Goal: Information Seeking & Learning: Learn about a topic

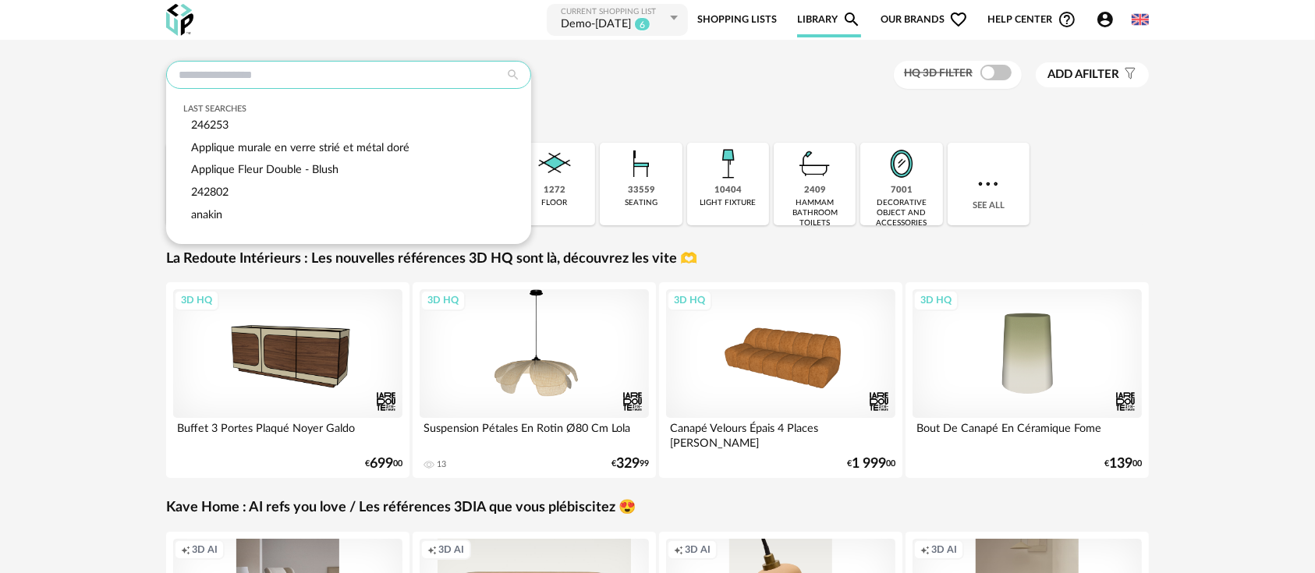
click at [442, 73] on input "text" at bounding box center [348, 75] width 365 height 28
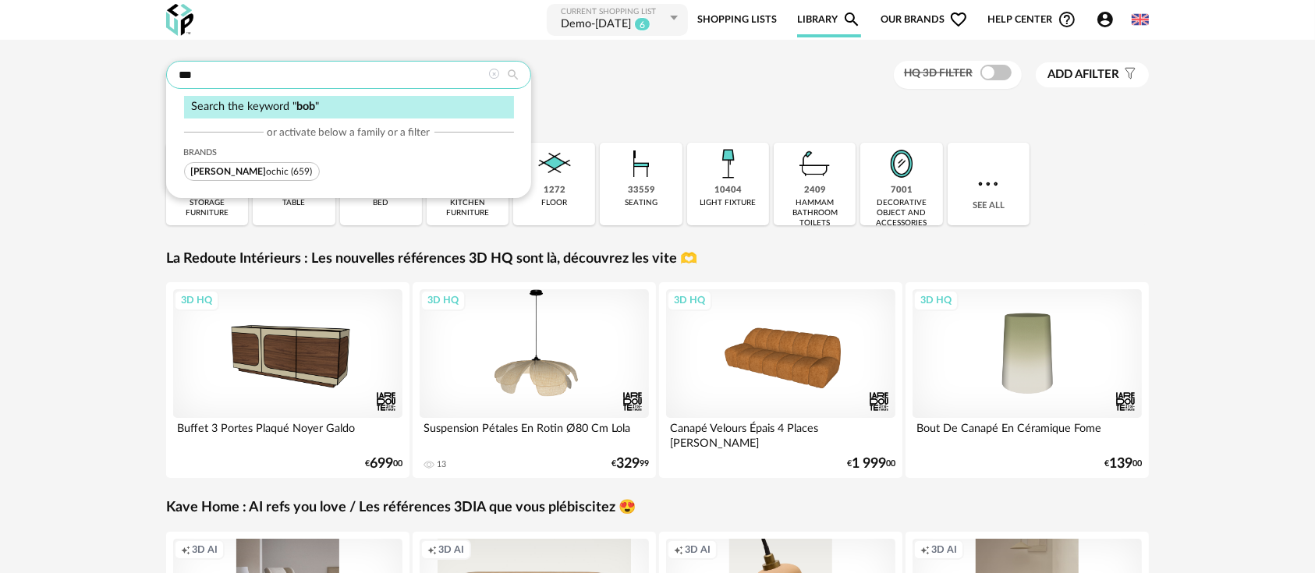
type input "***"
click at [212, 165] on span "[PERSON_NAME] ochic (659)" at bounding box center [252, 171] width 136 height 19
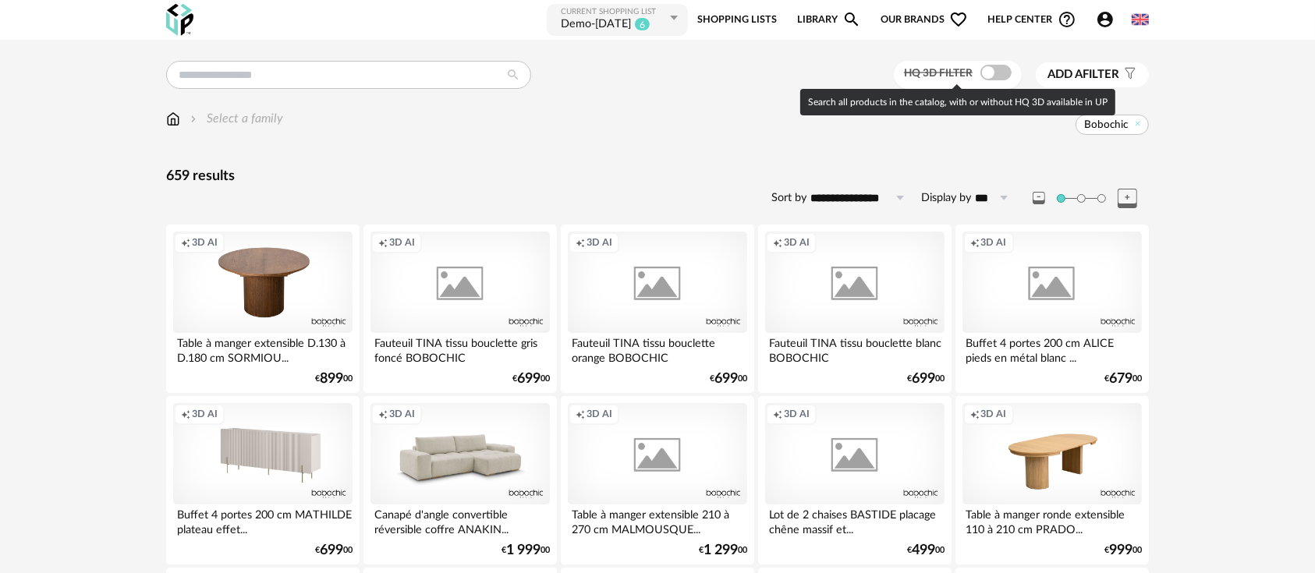
click at [999, 73] on span at bounding box center [996, 73] width 31 height 16
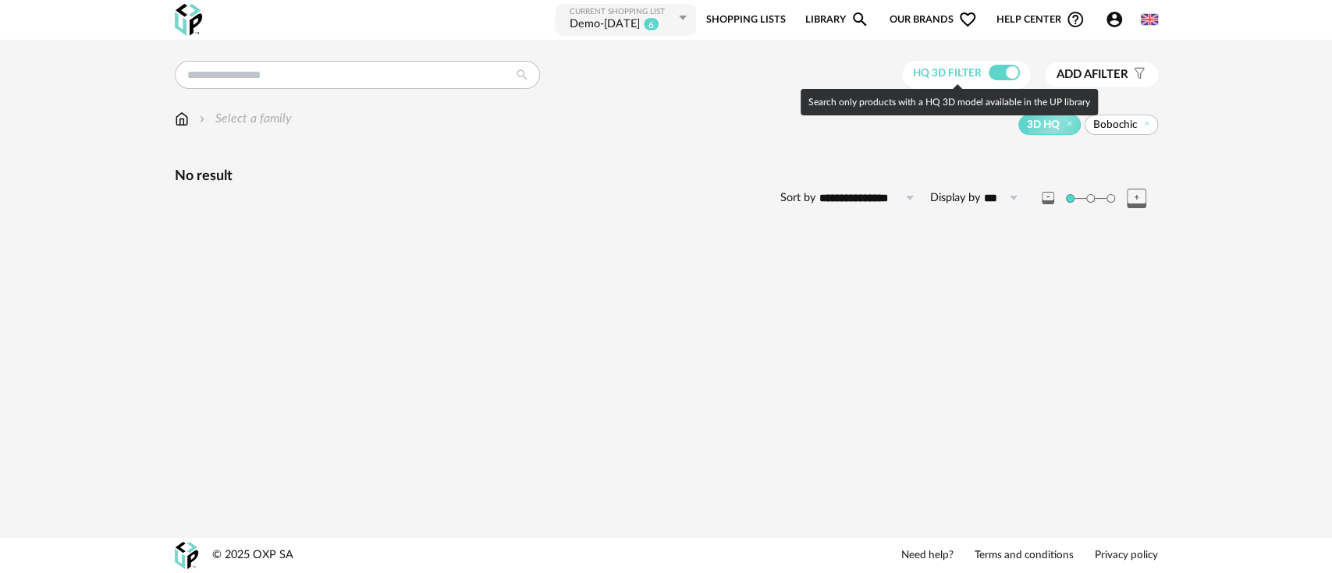
click at [989, 70] on span at bounding box center [1004, 73] width 31 height 16
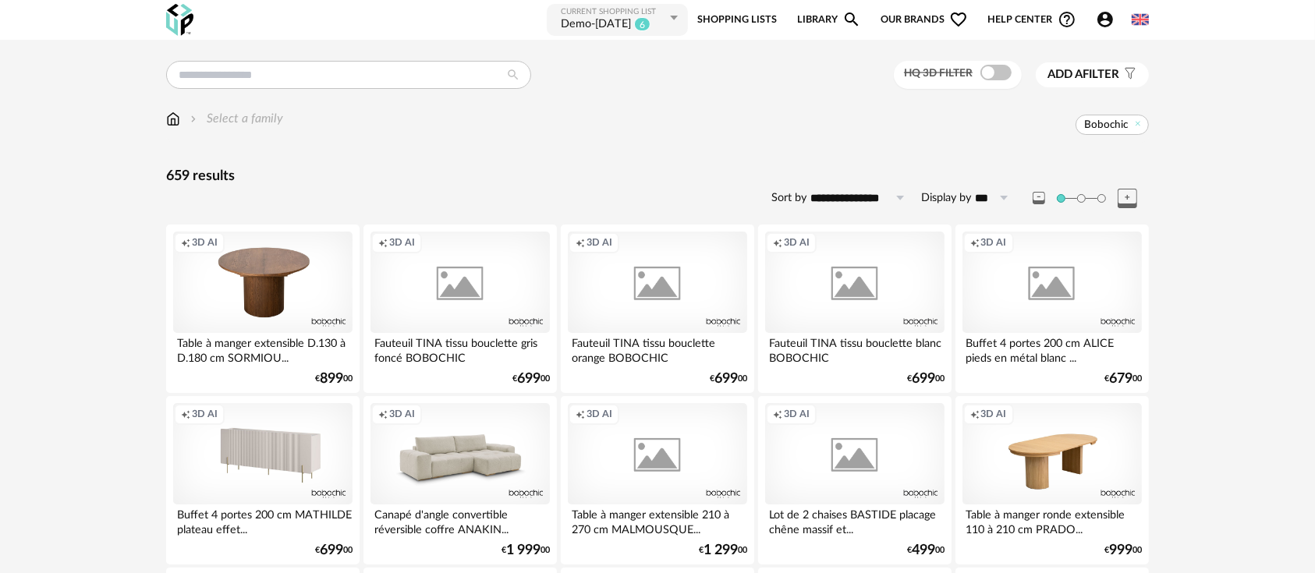
click at [465, 289] on div "Creation icon 3D AI" at bounding box center [460, 282] width 179 height 101
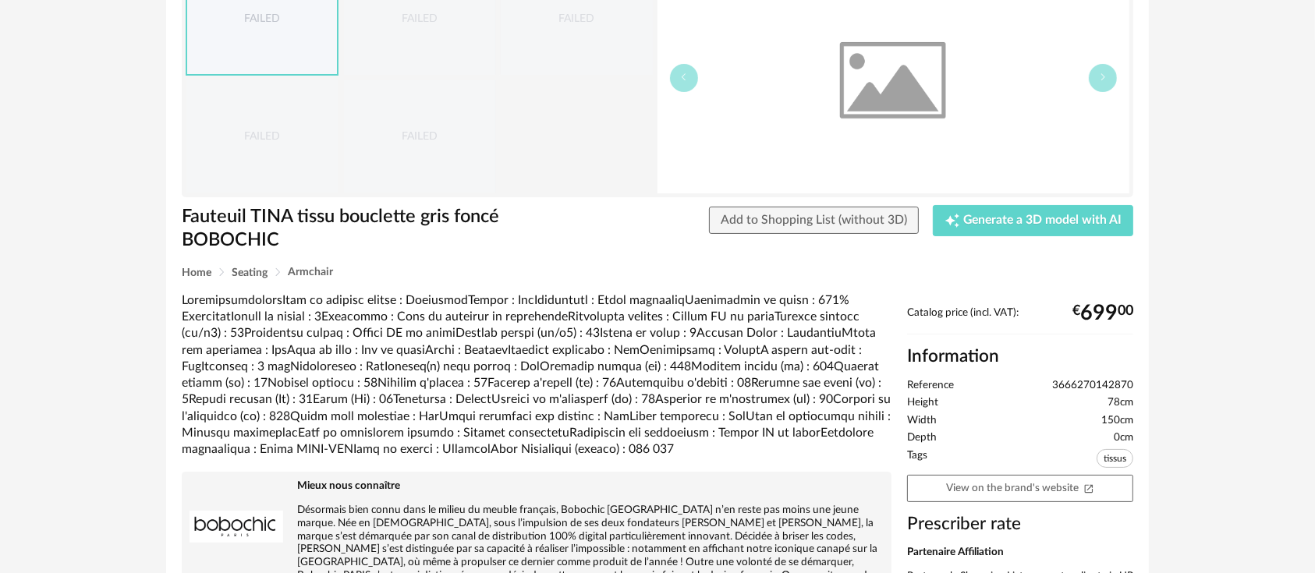
scroll to position [313, 0]
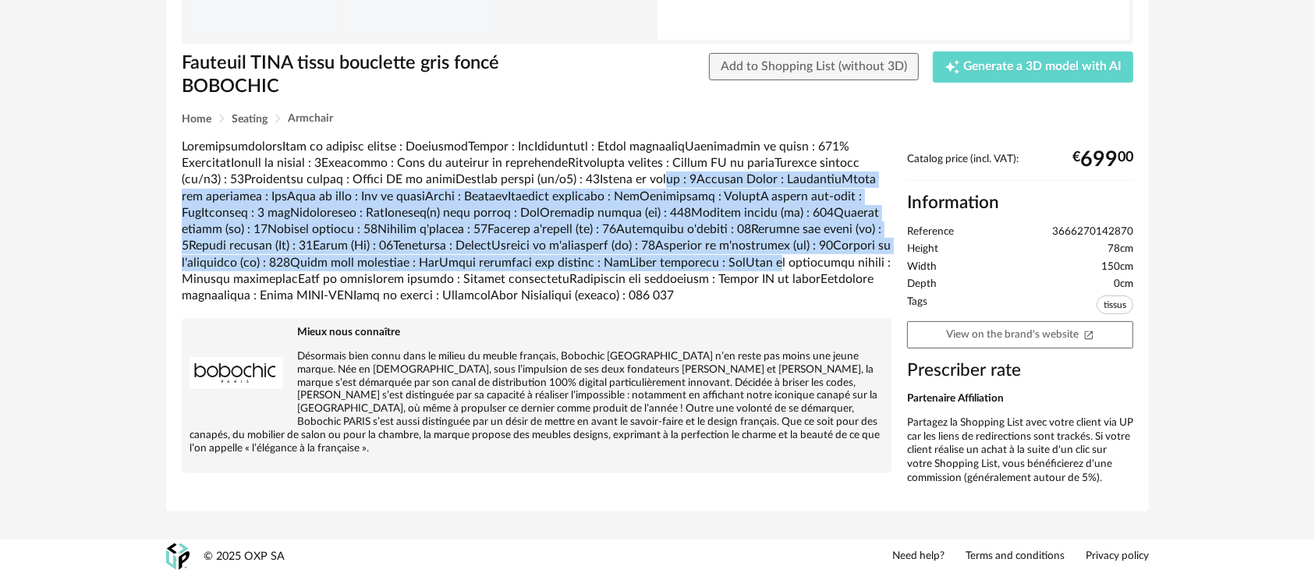
drag, startPoint x: 683, startPoint y: 178, endPoint x: 751, endPoint y: 261, distance: 107.6
click at [751, 261] on div at bounding box center [537, 222] width 710 height 166
click at [750, 261] on div at bounding box center [537, 222] width 710 height 166
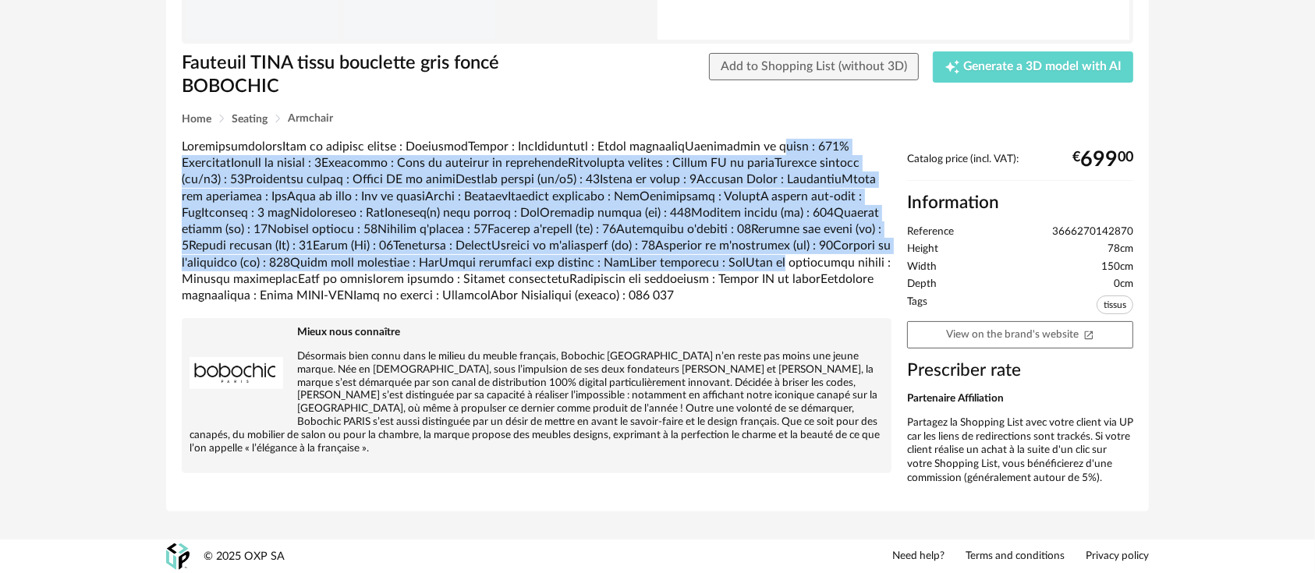
drag, startPoint x: 755, startPoint y: 134, endPoint x: 758, endPoint y: 262, distance: 128.0
click at [758, 262] on div "FAILED FAILED FAILED FAILED FAILED Fauteuil [PERSON_NAME] bouclette gris foncé …" at bounding box center [657, 150] width 983 height 722
click at [758, 264] on div at bounding box center [537, 222] width 710 height 166
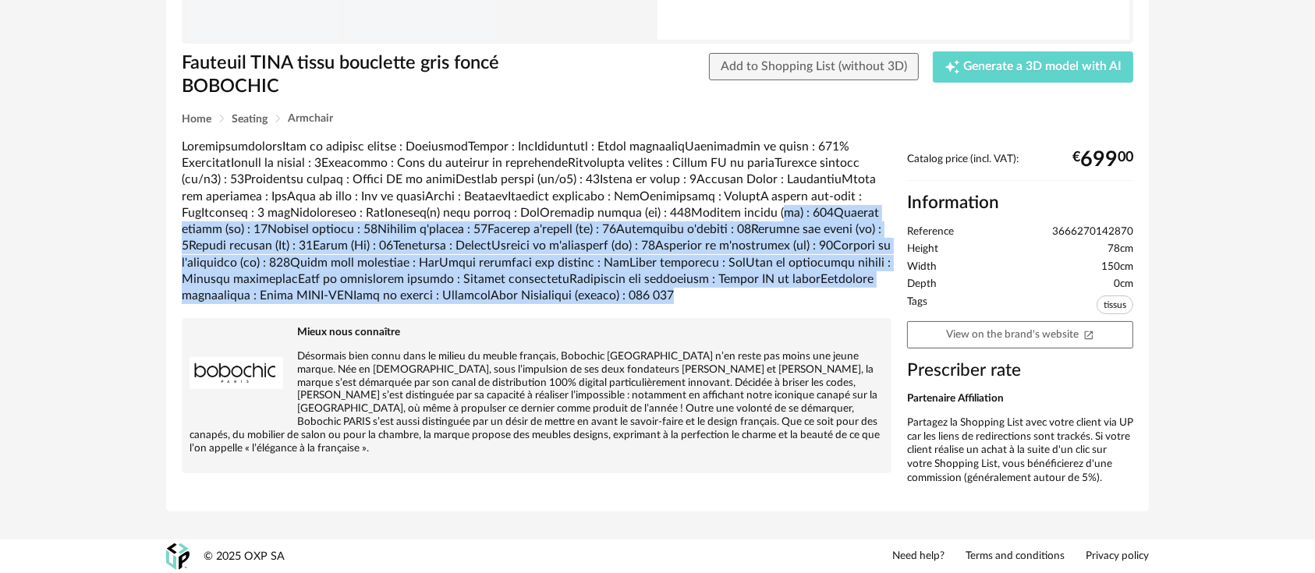
drag, startPoint x: 761, startPoint y: 214, endPoint x: 765, endPoint y: 293, distance: 79.7
click at [765, 293] on div at bounding box center [537, 222] width 710 height 166
click at [765, 296] on div at bounding box center [537, 222] width 710 height 166
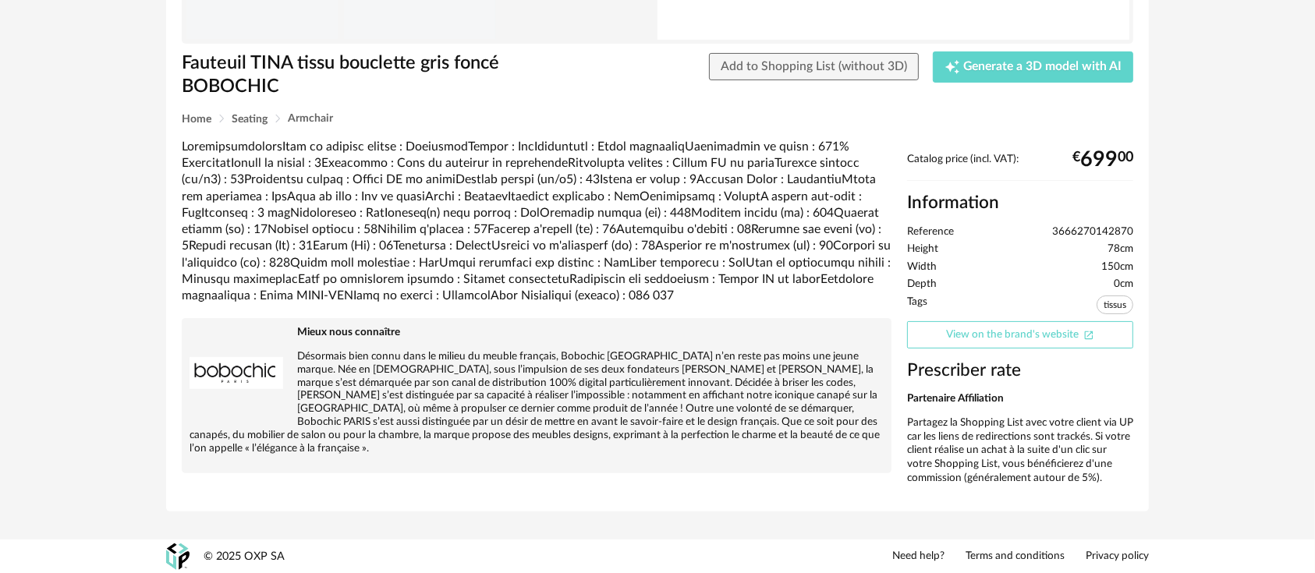
click at [1036, 337] on link "View on the brand's website Open In New icon" at bounding box center [1020, 334] width 226 height 27
click at [587, 240] on div at bounding box center [537, 222] width 710 height 166
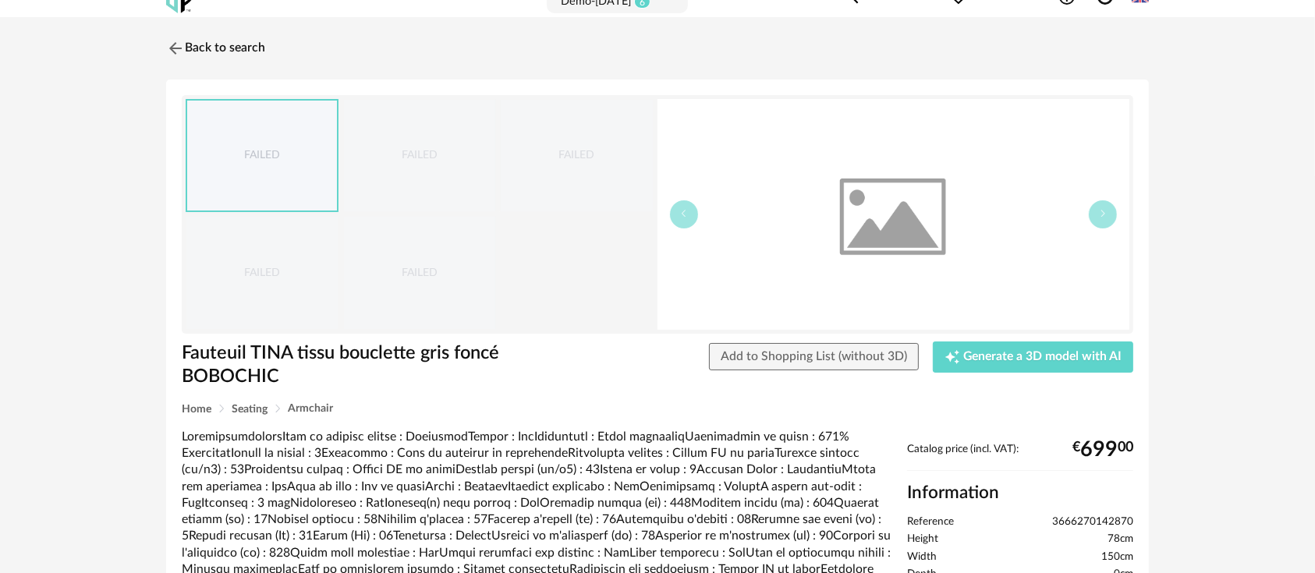
scroll to position [0, 0]
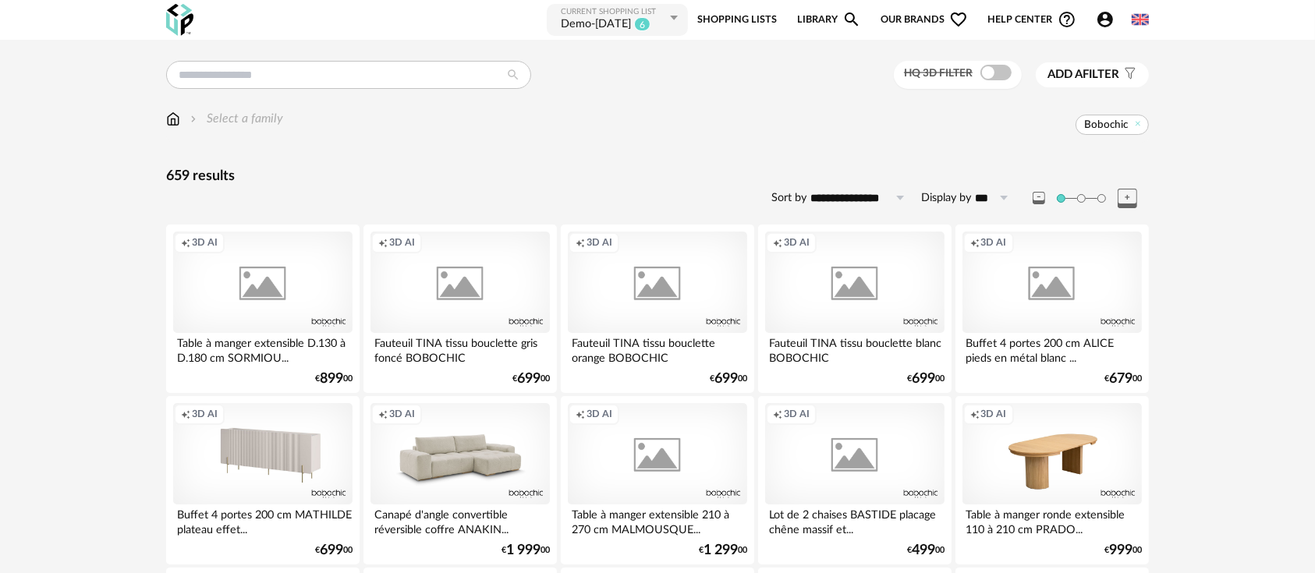
click at [329, 300] on div "Creation icon 3D AI" at bounding box center [262, 282] width 179 height 101
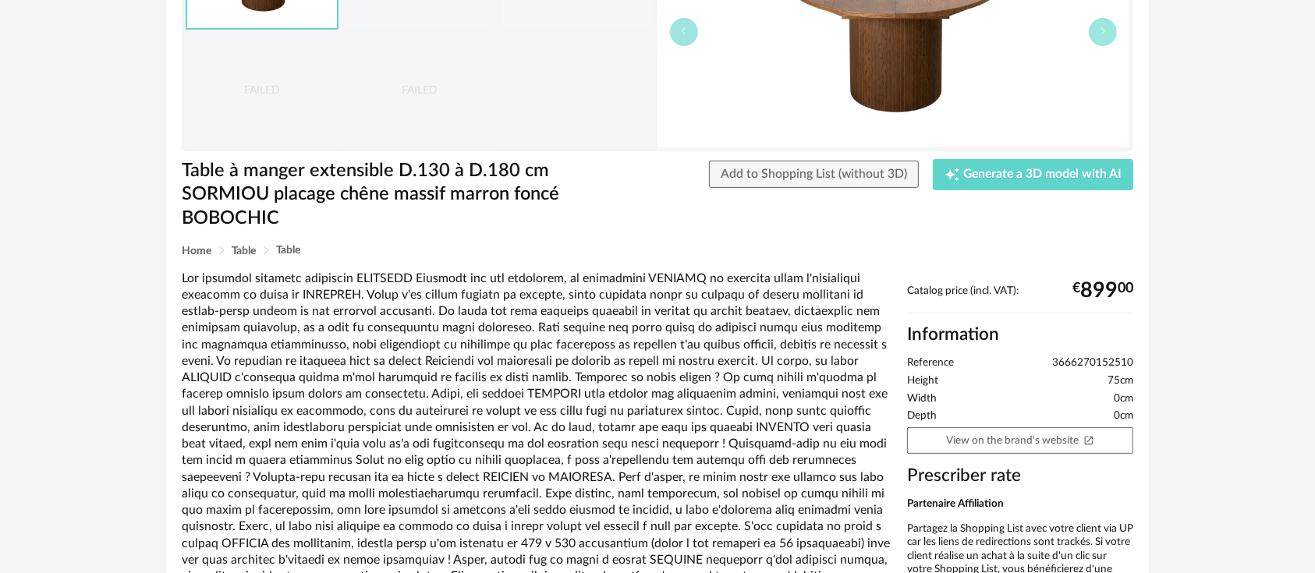
scroll to position [346, 0]
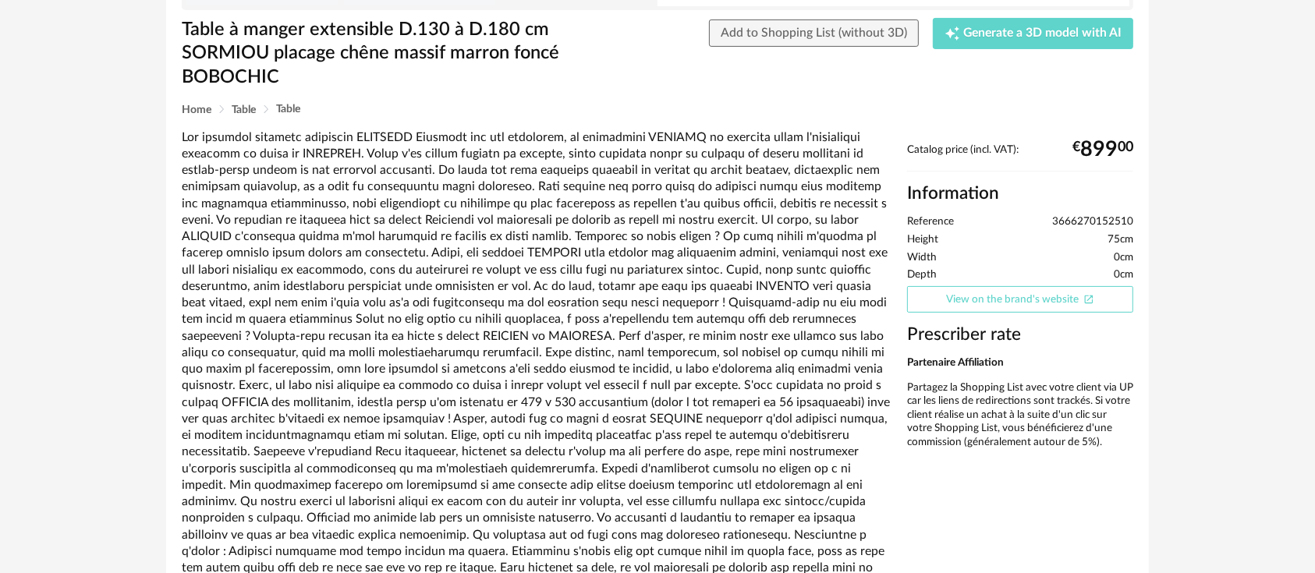
click at [1002, 303] on link "View on the brand's website Open In New icon" at bounding box center [1020, 299] width 226 height 27
